Goal: Task Accomplishment & Management: Manage account settings

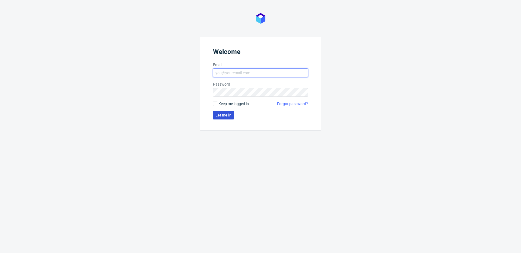
type input "maciej.jankowski@packhelp.com"
click at [230, 113] on span "Let me in" at bounding box center [223, 115] width 16 height 4
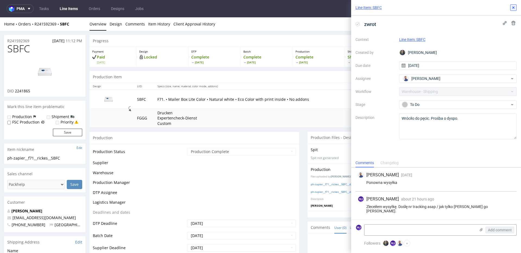
click at [514, 7] on icon at bounding box center [513, 7] width 4 height 4
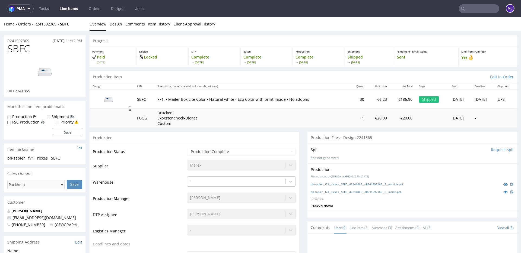
click at [17, 47] on span "SBFC" at bounding box center [18, 48] width 23 height 11
copy span "SBFC"
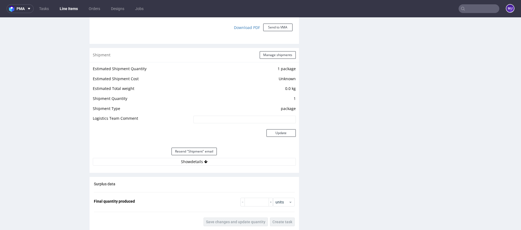
scroll to position [548, 0]
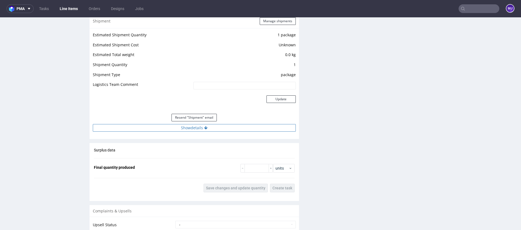
click at [192, 129] on button "Show details" at bounding box center [194, 128] width 203 height 8
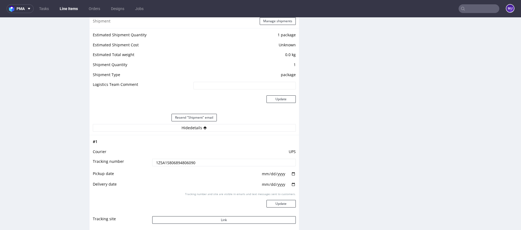
click at [181, 161] on input "1Z5A15806894806090" at bounding box center [223, 163] width 143 height 8
click at [221, 222] on button "Link" at bounding box center [223, 220] width 143 height 8
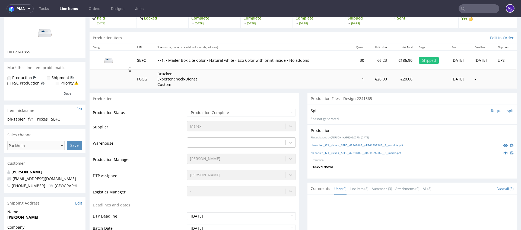
scroll to position [0, 0]
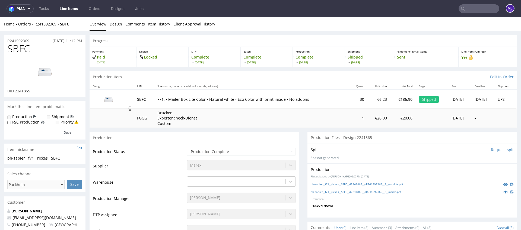
click at [23, 50] on span "SBFC" at bounding box center [18, 48] width 23 height 11
copy span "SBFC"
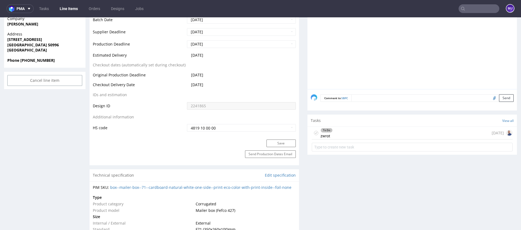
scroll to position [258, 0]
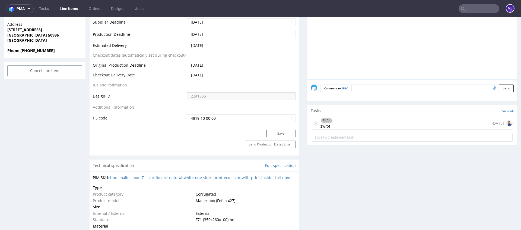
click at [337, 124] on div "To Do zwrot 5 days ago" at bounding box center [412, 123] width 201 height 13
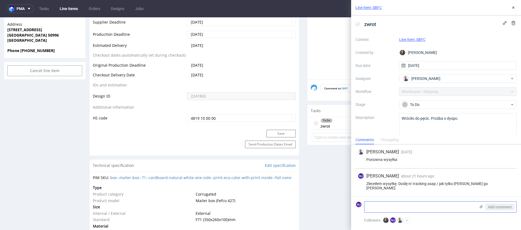
click at [412, 206] on textarea at bounding box center [419, 207] width 111 height 11
paste textarea "1Z5A15806897215517"
type textarea "nr tracking zwrotu: 1Z5A15806897215517"
click at [498, 209] on span "Add comment" at bounding box center [500, 207] width 24 height 4
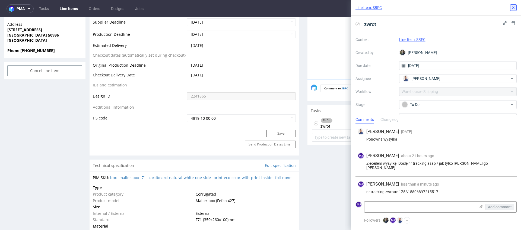
click at [513, 7] on use at bounding box center [513, 8] width 2 height 2
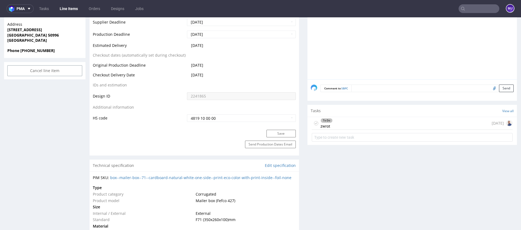
click at [340, 25] on div at bounding box center [414, 30] width 206 height 100
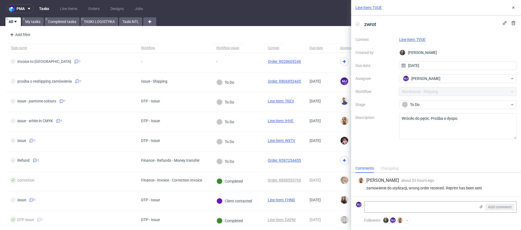
click at [478, 189] on div "zamowienie do utylizacji, wrong order received. Reprint has been sent" at bounding box center [435, 188] width 157 height 4
drag, startPoint x: 478, startPoint y: 189, endPoint x: 366, endPoint y: 189, distance: 111.2
click at [366, 189] on div "zamowienie do utylizacji, wrong order received. Reprint has been sent" at bounding box center [435, 188] width 157 height 4
click at [373, 188] on div "zamowienie do utylizacji, wrong order received. Reprint has been sent" at bounding box center [435, 188] width 157 height 4
drag, startPoint x: 373, startPoint y: 188, endPoint x: 482, endPoint y: 188, distance: 108.2
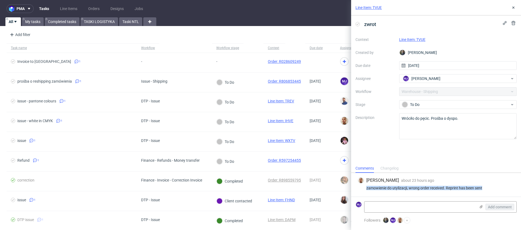
click at [482, 188] on div "zamowienie do utylizacji, wrong order received. Reprint has been sent" at bounding box center [435, 188] width 157 height 4
click at [375, 188] on div "zamowienie do utylizacji, wrong order received. Reprint has been sent" at bounding box center [435, 188] width 157 height 4
drag, startPoint x: 375, startPoint y: 188, endPoint x: 414, endPoint y: 188, distance: 39.3
click at [414, 188] on div "zamowienie do utylizacji, wrong order received. Reprint has been sent" at bounding box center [435, 188] width 157 height 4
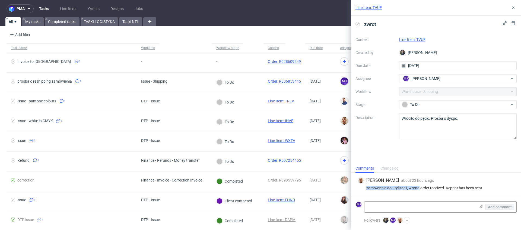
click at [447, 189] on div "zamowienie do utylizacji, wrong order received. Reprint has been sent" at bounding box center [435, 188] width 157 height 4
drag, startPoint x: 447, startPoint y: 189, endPoint x: 494, endPoint y: 189, distance: 47.2
click at [494, 189] on div "zamowienie do utylizacji, wrong order received. Reprint has been sent" at bounding box center [435, 188] width 157 height 4
drag, startPoint x: 429, startPoint y: 40, endPoint x: 417, endPoint y: 40, distance: 11.9
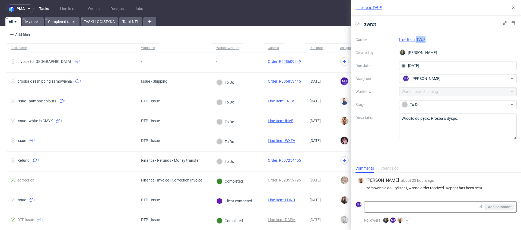
click at [417, 40] on div "Line Item: TVUE" at bounding box center [458, 39] width 118 height 7
copy link "TVUE"
click at [430, 40] on div "Line Item: TVUE" at bounding box center [458, 39] width 118 height 7
drag, startPoint x: 433, startPoint y: 40, endPoint x: 416, endPoint y: 40, distance: 16.3
click at [416, 40] on div "Line Item: TVUE" at bounding box center [458, 39] width 118 height 7
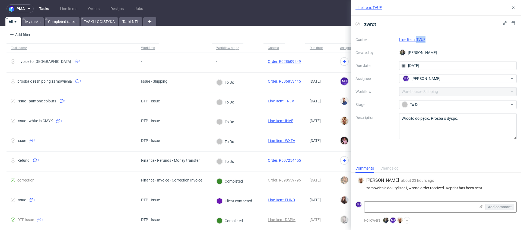
copy link "TVUE"
click at [418, 21] on div "zwrot" at bounding box center [435, 24] width 161 height 9
click at [280, 3] on nav "pma Tasks Line Items Orders Designs Jobs MJ" at bounding box center [260, 8] width 521 height 17
click at [427, 38] on div "Line Item: TVUE" at bounding box center [458, 39] width 118 height 7
drag, startPoint x: 430, startPoint y: 39, endPoint x: 416, endPoint y: 39, distance: 13.3
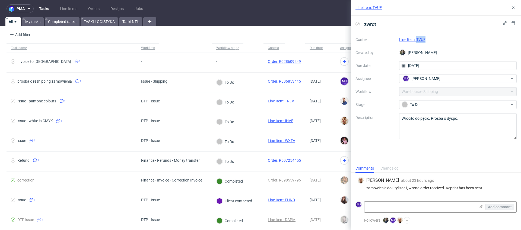
click at [416, 39] on div "Line Item: TVUE" at bounding box center [458, 39] width 118 height 7
copy link "TVUE"
click at [402, 41] on link "Line Item: TVUE" at bounding box center [412, 39] width 26 height 4
click at [437, 37] on div "Line Item: TVUE" at bounding box center [458, 39] width 118 height 7
drag, startPoint x: 428, startPoint y: 40, endPoint x: 416, endPoint y: 40, distance: 11.9
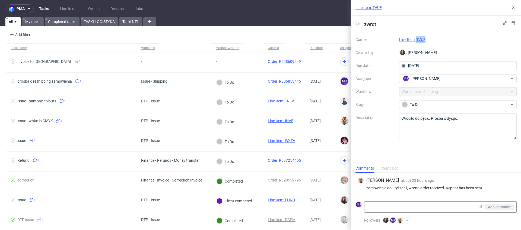
click at [416, 40] on div "Line Item: TVUE" at bounding box center [458, 39] width 118 height 7
copy link "TVUE"
click at [412, 153] on div "zwrot Context Line Item: TVUE Created by Maciej Sobola Due date 21/08/2025 Assi…" at bounding box center [436, 89] width 170 height 149
click at [392, 209] on textarea at bounding box center [419, 207] width 111 height 11
click at [380, 206] on textarea "Zgłoosiłem utylizację produktuy" at bounding box center [419, 207] width 111 height 11
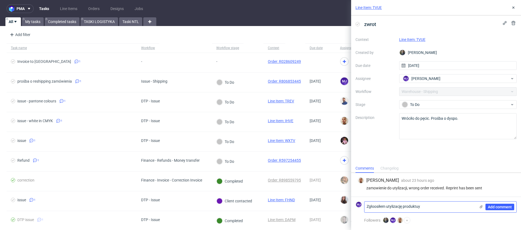
click at [375, 206] on textarea "Zgłoosiłem utylizację produktuy" at bounding box center [419, 207] width 111 height 11
click at [428, 209] on textarea "Zgłosiłem utylizację produktuy" at bounding box center [419, 207] width 111 height 11
type textarea "Zgłosiłem utylizację produktu"
click at [501, 207] on span "Add comment" at bounding box center [500, 207] width 24 height 4
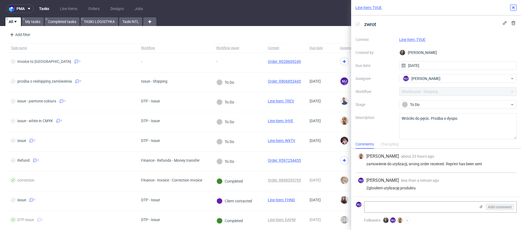
click at [511, 9] on icon at bounding box center [513, 7] width 4 height 4
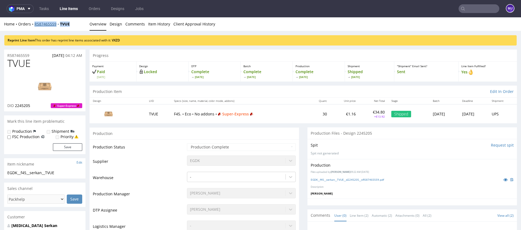
drag, startPoint x: 74, startPoint y: 25, endPoint x: 34, endPoint y: 25, distance: 39.9
click at [34, 25] on div "Home Orders R587465559 TVUE" at bounding box center [44, 23] width 81 height 5
copy div "R587465559 TVUE"
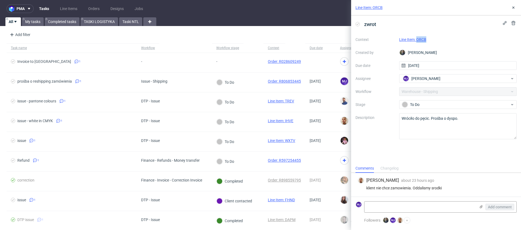
drag, startPoint x: 430, startPoint y: 39, endPoint x: 416, endPoint y: 39, distance: 13.3
click at [416, 39] on div "Line Item: ORCB" at bounding box center [458, 39] width 118 height 7
copy link "ORCB"
click at [420, 40] on link "Line Item: ORCB" at bounding box center [412, 39] width 27 height 4
click at [371, 189] on div "klient nie chce zamowienia. Oddalismy srodki" at bounding box center [435, 188] width 157 height 4
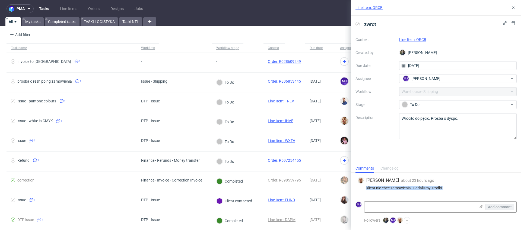
drag, startPoint x: 371, startPoint y: 189, endPoint x: 450, endPoint y: 189, distance: 78.9
click at [450, 189] on div "klient nie chce zamowienia. Oddalismy srodki" at bounding box center [435, 188] width 157 height 4
click at [414, 39] on link "Line Item: ORCB" at bounding box center [412, 39] width 27 height 4
click at [417, 39] on link "Line Item: ORCB" at bounding box center [412, 39] width 27 height 4
click at [420, 40] on link "Line Item: ORCB" at bounding box center [412, 39] width 27 height 4
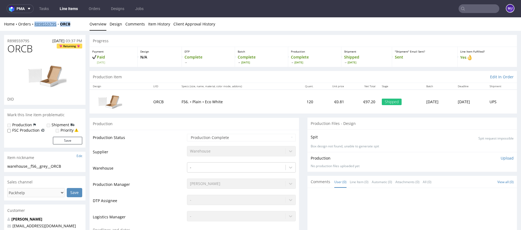
drag, startPoint x: 78, startPoint y: 22, endPoint x: 35, endPoint y: 23, distance: 43.4
click at [35, 23] on div "Home Orders R898559795 ORCB" at bounding box center [44, 23] width 81 height 5
copy div "R898559795 ORCB"
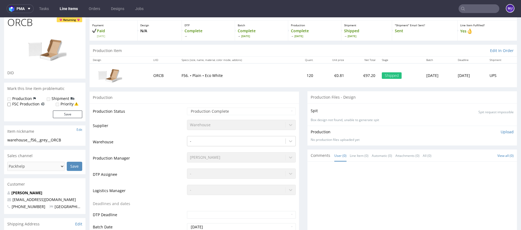
scroll to position [27, 0]
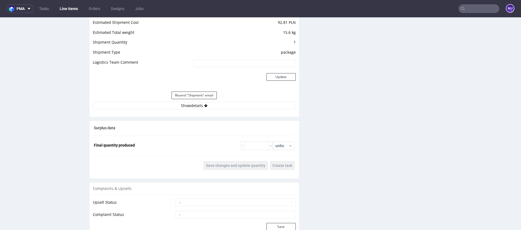
scroll to position [552, 0]
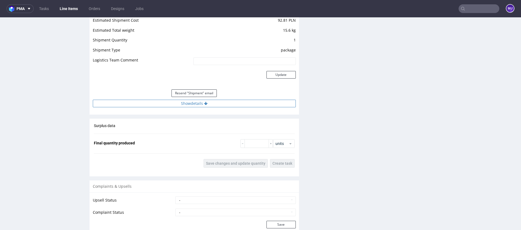
click at [172, 103] on button "Show details" at bounding box center [194, 104] width 203 height 8
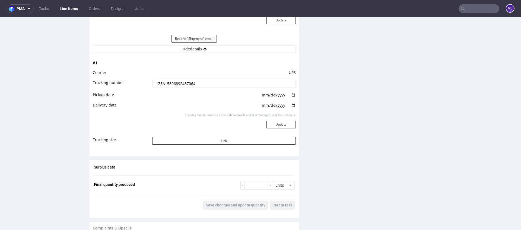
scroll to position [608, 0]
click at [196, 140] on button "Link" at bounding box center [223, 140] width 143 height 8
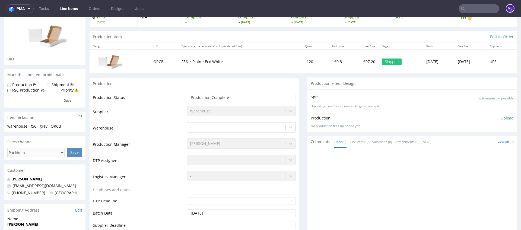
scroll to position [0, 0]
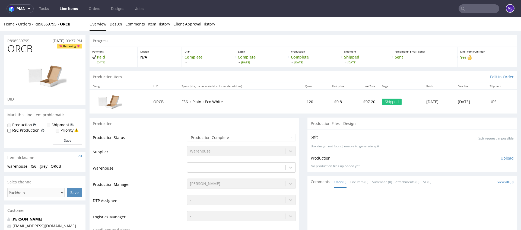
click at [76, 23] on div "Home Orders R898559795 ORCB" at bounding box center [44, 23] width 81 height 5
drag, startPoint x: 72, startPoint y: 24, endPoint x: 34, endPoint y: 24, distance: 38.2
click at [34, 24] on div "Home Orders R898559795 ORCB" at bounding box center [44, 23] width 81 height 5
copy div "R898559795 ORCB"
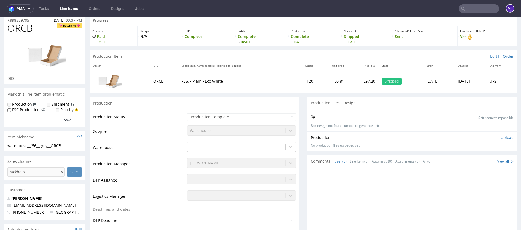
scroll to position [22, 0]
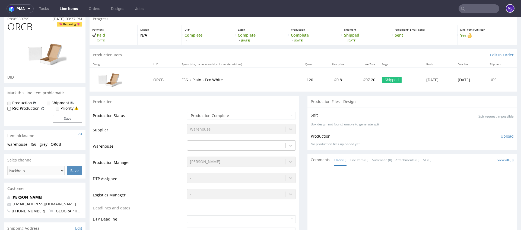
click at [190, 79] on p "F56. • Plain • Eco White" at bounding box center [234, 79] width 107 height 5
click at [175, 105] on div "Production" at bounding box center [193, 102] width 209 height 12
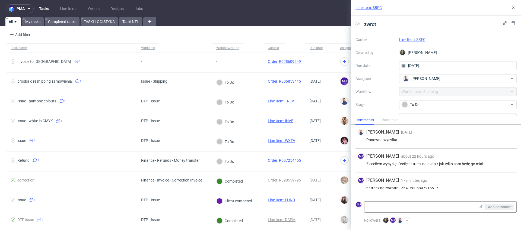
click at [401, 165] on div "Zleceiłem wysyłkę. Doślę nr tracking asap / jak tylko sam będę go miał." at bounding box center [435, 164] width 157 height 4
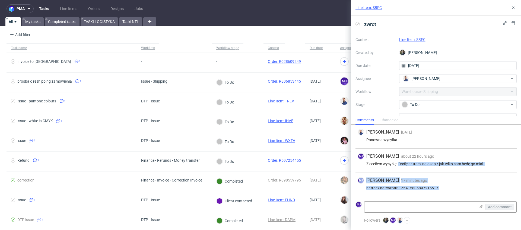
drag, startPoint x: 401, startPoint y: 165, endPoint x: 453, endPoint y: 188, distance: 56.6
click at [453, 188] on div "Michał Rachański 1 day ago 25th Aug 2025, 09:10 Ponowna wysyłka MJ Maciej Janko…" at bounding box center [436, 161] width 170 height 72
click at [453, 188] on div "nr tracking zwrotu: 1Z5A15806897215517" at bounding box center [435, 188] width 157 height 4
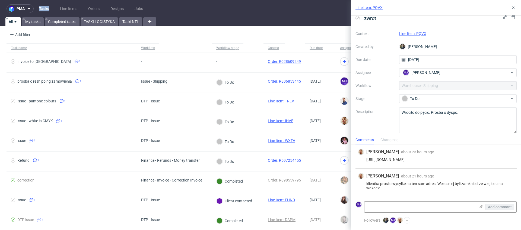
scroll to position [7, 0]
click at [382, 160] on div "[URL][DOMAIN_NAME]" at bounding box center [435, 160] width 157 height 4
drag, startPoint x: 382, startPoint y: 160, endPoint x: 459, endPoint y: 160, distance: 77.3
click at [459, 160] on div "https://app-eu1.hubspot.com/contacts/25600958/record/0-5/211667831998/" at bounding box center [435, 160] width 157 height 4
click at [391, 187] on div "klientka prosi o wysylke na ten sam adres. Wczesniej byli zamknieci ze wzgledu …" at bounding box center [435, 186] width 157 height 9
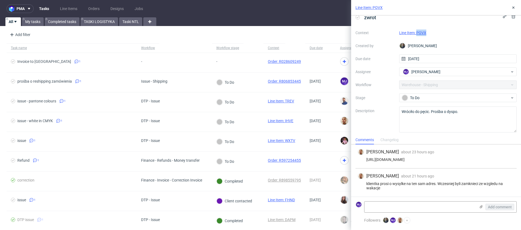
drag, startPoint x: 430, startPoint y: 33, endPoint x: 417, endPoint y: 33, distance: 13.0
click at [417, 33] on div "Line Item: PQVX" at bounding box center [458, 33] width 118 height 7
copy link "PQVX"
click at [443, 14] on div "Line Item: PQVX" at bounding box center [436, 7] width 170 height 15
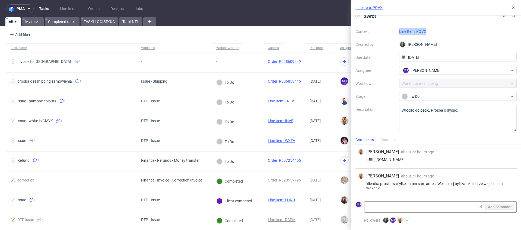
click at [405, 31] on link "Line Item: PQVX" at bounding box center [412, 31] width 27 height 4
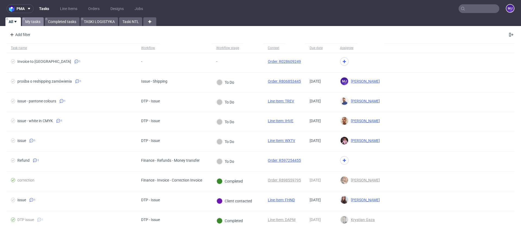
click at [31, 19] on link "My tasks" at bounding box center [33, 21] width 22 height 9
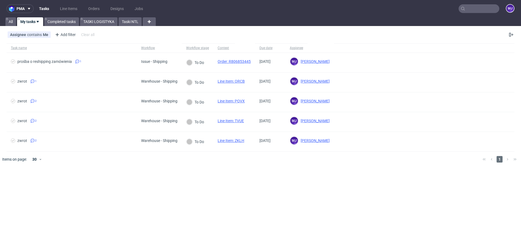
click at [226, 37] on div "Assignee contains Me Add filter Hide filters Clear all" at bounding box center [260, 34] width 521 height 13
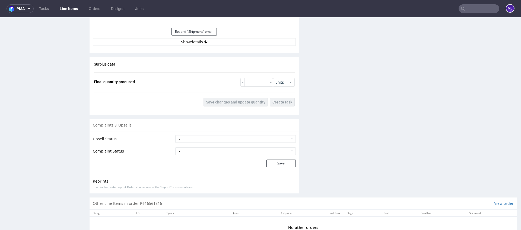
scroll to position [539, 0]
click at [202, 40] on button "Show details" at bounding box center [194, 42] width 203 height 8
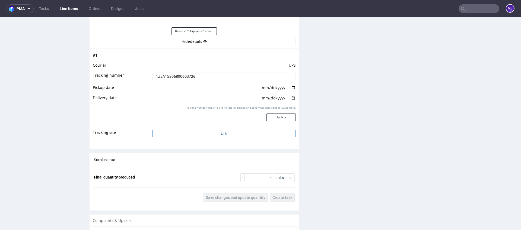
click at [184, 135] on button "Link" at bounding box center [223, 134] width 143 height 8
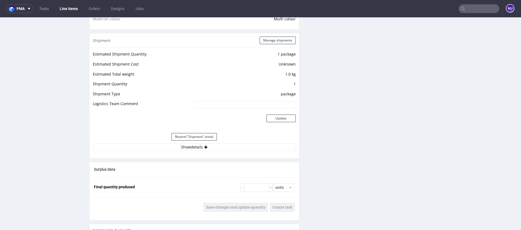
scroll to position [434, 0]
click at [180, 148] on button "Show details" at bounding box center [194, 147] width 203 height 8
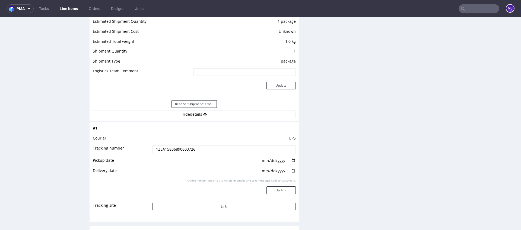
scroll to position [475, 0]
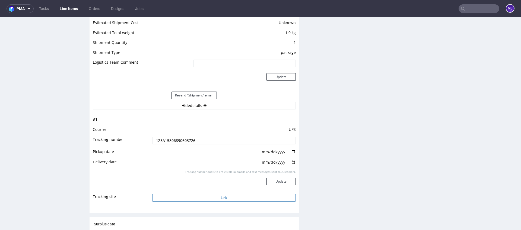
click at [201, 199] on button "Link" at bounding box center [223, 198] width 143 height 8
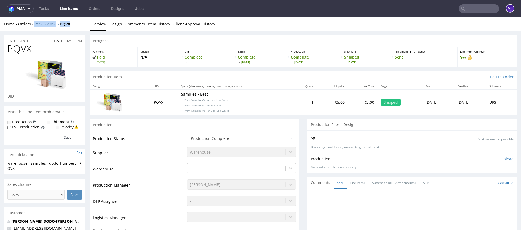
copy div "R616561816 PQVX"
drag, startPoint x: 71, startPoint y: 25, endPoint x: 34, endPoint y: 25, distance: 37.2
click at [34, 25] on div "Home Orders R616561816 PQVX" at bounding box center [44, 23] width 81 height 5
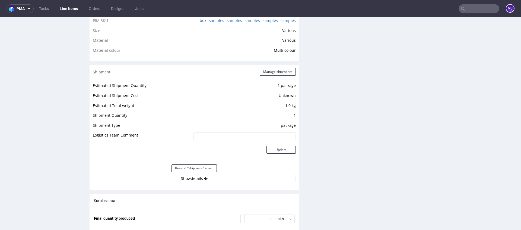
scroll to position [405, 0]
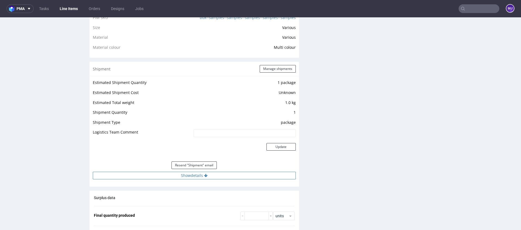
click at [191, 177] on button "Show details" at bounding box center [194, 176] width 203 height 8
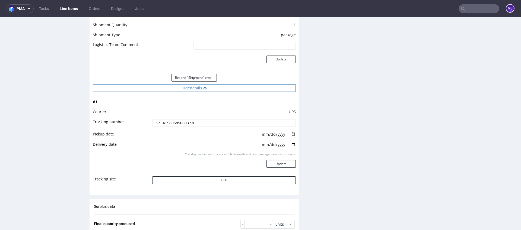
scroll to position [495, 0]
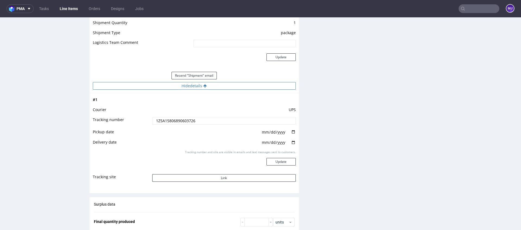
click at [191, 177] on button "Link" at bounding box center [223, 178] width 143 height 8
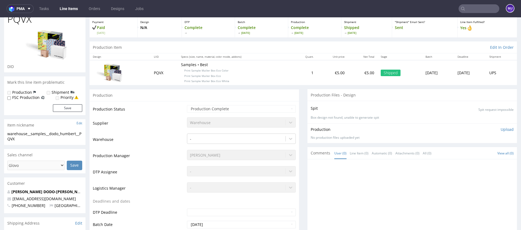
scroll to position [0, 0]
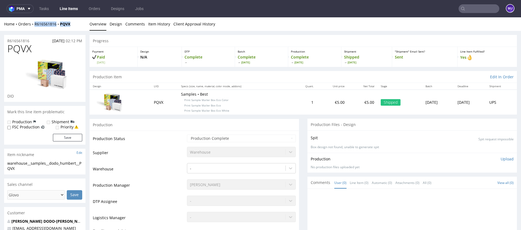
click at [75, 24] on div "Home Orders R616561816 PQVX" at bounding box center [44, 23] width 81 height 5
drag, startPoint x: 75, startPoint y: 22, endPoint x: 34, endPoint y: 23, distance: 40.1
click at [34, 23] on div "Home Orders R616561816 PQVX" at bounding box center [44, 23] width 81 height 5
copy div "R616561816 PQVX"
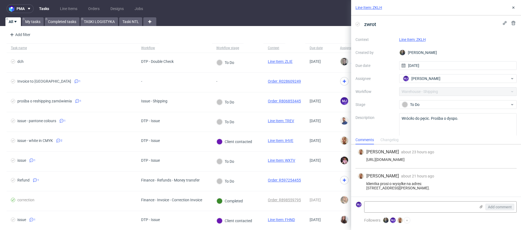
click at [369, 184] on div "klientka prosi o wysylke na adres: 327 rue du doyen Georges Chapas 69009, Lyon." at bounding box center [435, 186] width 157 height 9
drag, startPoint x: 369, startPoint y: 184, endPoint x: 467, endPoint y: 187, distance: 97.7
click at [467, 187] on div "klientka prosi o wysylke na adres: 327 rue du doyen Georges Chapas 69009, Lyon." at bounding box center [435, 186] width 157 height 9
drag, startPoint x: 464, startPoint y: 187, endPoint x: 354, endPoint y: 186, distance: 109.3
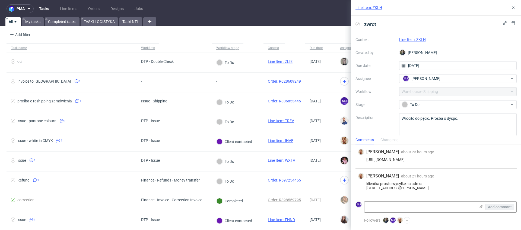
click at [354, 186] on div "Bartłomiej Leśniczuk about 23 hours ago 25th Aug 2025, 11:25 https://app-eu1.hu…" at bounding box center [436, 171] width 170 height 52
click at [411, 39] on link "Line Item: ZKLH" at bounding box center [412, 39] width 27 height 4
click at [370, 184] on div "klientka prosi o wysylke na adres: 327 rue du doyen Georges Chapas 69009, Lyon." at bounding box center [435, 186] width 157 height 9
drag, startPoint x: 370, startPoint y: 184, endPoint x: 455, endPoint y: 188, distance: 85.6
click at [455, 188] on div "klientka prosi o wysylke na adres: 327 rue du doyen Georges Chapas 69009, Lyon." at bounding box center [435, 186] width 157 height 9
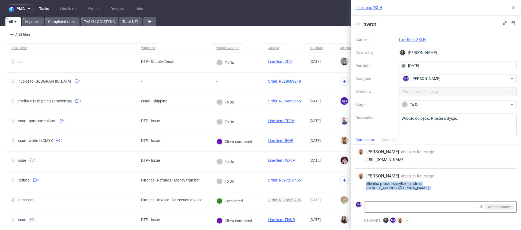
click at [416, 40] on link "Line Item: ZKLH" at bounding box center [412, 39] width 27 height 4
click at [417, 38] on link "Line Item: ZKLH" at bounding box center [412, 39] width 27 height 4
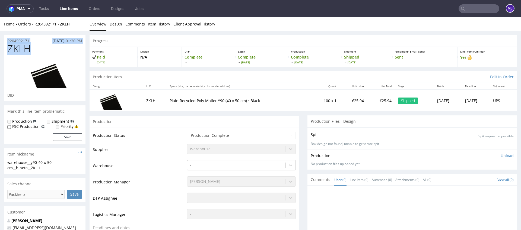
drag, startPoint x: 35, startPoint y: 49, endPoint x: 4, endPoint y: 40, distance: 32.0
click at [4, 40] on section "R204592171 [DATE] 01:20 PM ZKLH DID" at bounding box center [44, 68] width 81 height 66
click at [74, 27] on div "Home Orders R204592171 ZKLH Overview Design Comments Item History Client Approv…" at bounding box center [260, 24] width 521 height 14
drag, startPoint x: 74, startPoint y: 24, endPoint x: 33, endPoint y: 24, distance: 41.0
click at [33, 24] on div "Home Orders R204592171 ZKLH" at bounding box center [44, 23] width 81 height 5
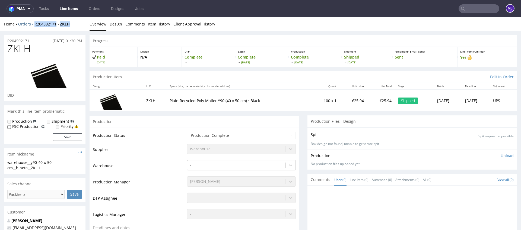
copy div "R204592171 ZKLH"
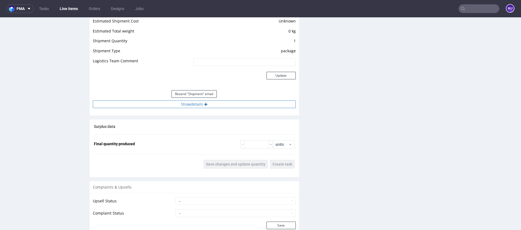
scroll to position [504, 0]
click at [191, 103] on button "Show details" at bounding box center [194, 104] width 203 height 8
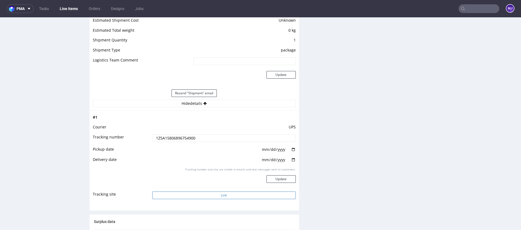
click at [178, 196] on button "Link" at bounding box center [223, 196] width 143 height 8
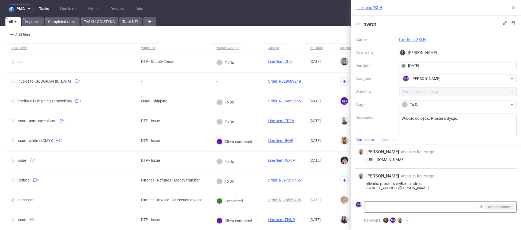
click at [417, 39] on link "Line Item: ZKLH" at bounding box center [412, 39] width 27 height 4
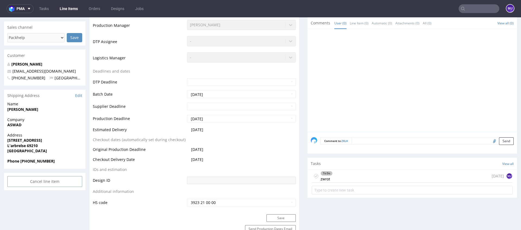
scroll to position [70, 0]
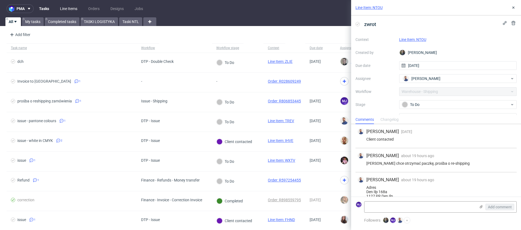
scroll to position [12, 0]
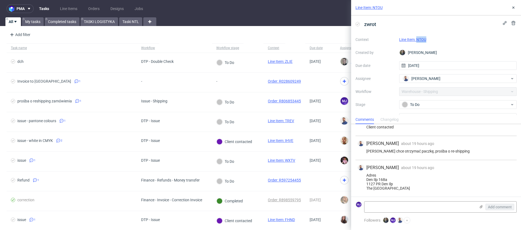
drag, startPoint x: 430, startPoint y: 41, endPoint x: 416, endPoint y: 41, distance: 14.4
click at [416, 41] on div "Line Item: NTOU" at bounding box center [458, 39] width 118 height 7
copy link "NTOU"
click at [407, 151] on div "[PERSON_NAME] chce otrzymać paczkę, prośba o re-shipping" at bounding box center [435, 151] width 157 height 4
drag, startPoint x: 407, startPoint y: 151, endPoint x: 460, endPoint y: 151, distance: 53.4
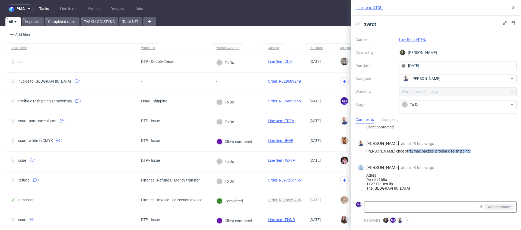
click at [460, 151] on div "[PERSON_NAME] chce otrzymać paczkę, prośba o re-shipping" at bounding box center [435, 151] width 157 height 4
click at [453, 149] on div "[PERSON_NAME] chce otrzymać paczkę, prośba o re-shipping" at bounding box center [435, 151] width 157 height 4
